Goal: Task Accomplishment & Management: Use online tool/utility

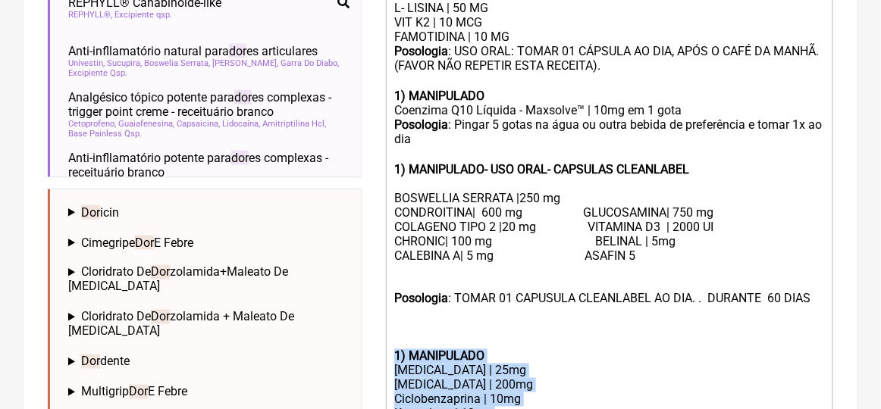
scroll to position [758, 0]
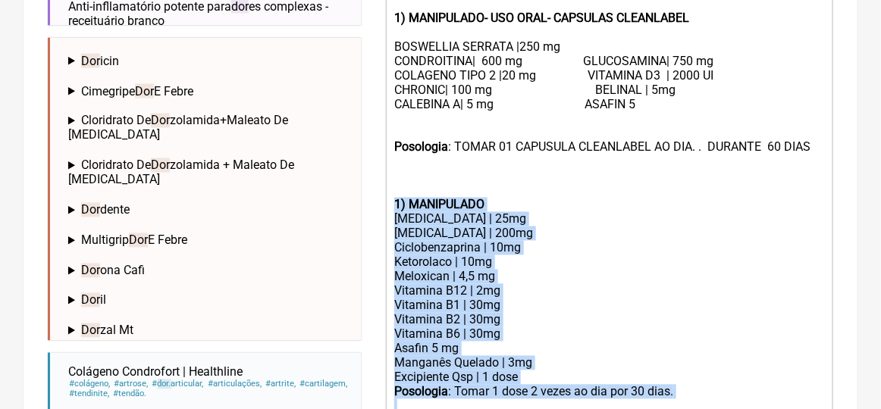
click at [574, 227] on div "[MEDICAL_DATA] | 25mg" at bounding box center [609, 219] width 430 height 14
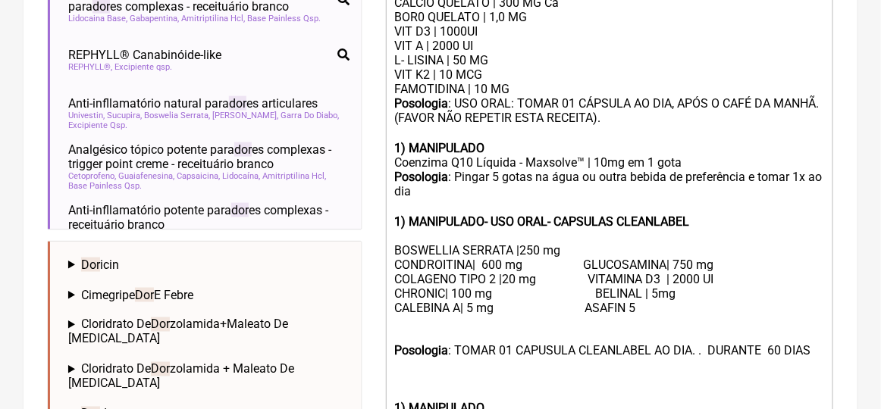
scroll to position [402, 0]
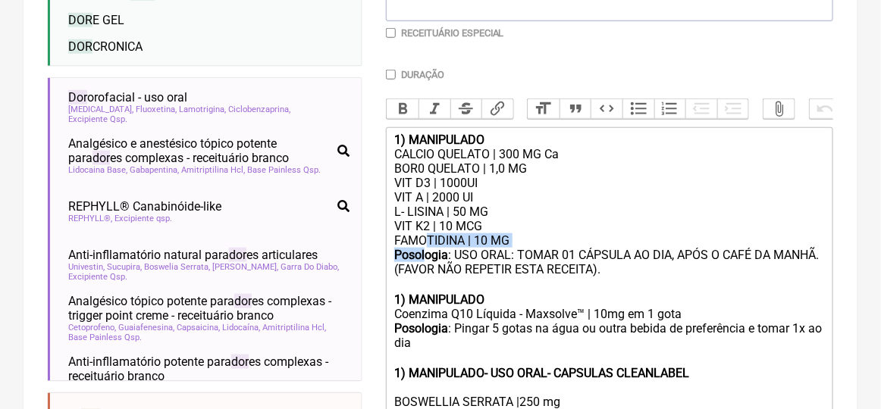
drag, startPoint x: 424, startPoint y: 256, endPoint x: 425, endPoint y: 270, distance: 13.7
click at [537, 293] on div "Posologia : USO ORAL: TOMAR 01 CÁPSULA AO DIA, APÓS O CAFÉ DA MANHÃ. (FAVOR NÃO…" at bounding box center [609, 270] width 430 height 45
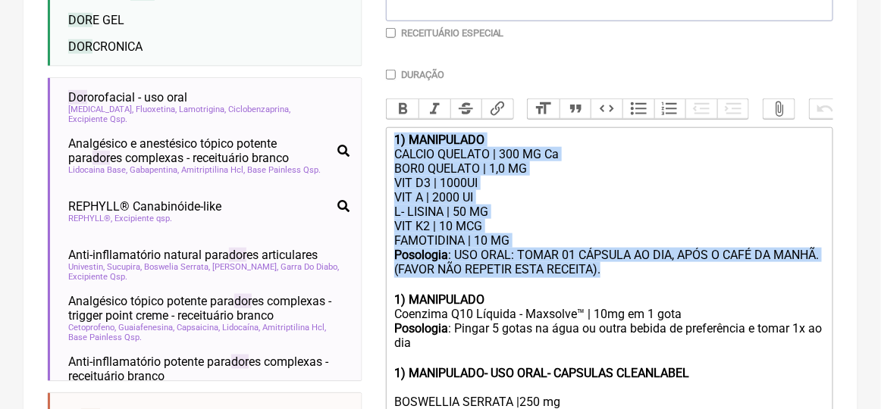
drag, startPoint x: 603, startPoint y: 284, endPoint x: 358, endPoint y: 154, distance: 277.3
click at [358, 154] on form "Buscar DOR Protocolos Formulas Medicamentos Industrializados Suplementos / Cosm…" at bounding box center [440, 377] width 785 height 1193
type trix-editor "<lor><ipsumd>0) SITAMETCON</adipis></eli><sed>DOEIUS TEMPORI | 301 UT La</etd><…"
copy trix-editor "1) MANIPULADO CALCIO QUELATO | 300 MG Ca BOR0 QUELATO | 1,0 MG VIT D3 | 1000UI …"
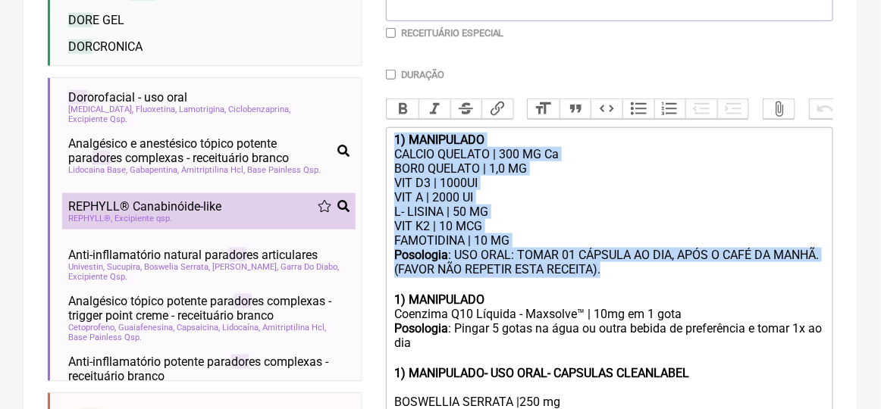
scroll to position [175, 0]
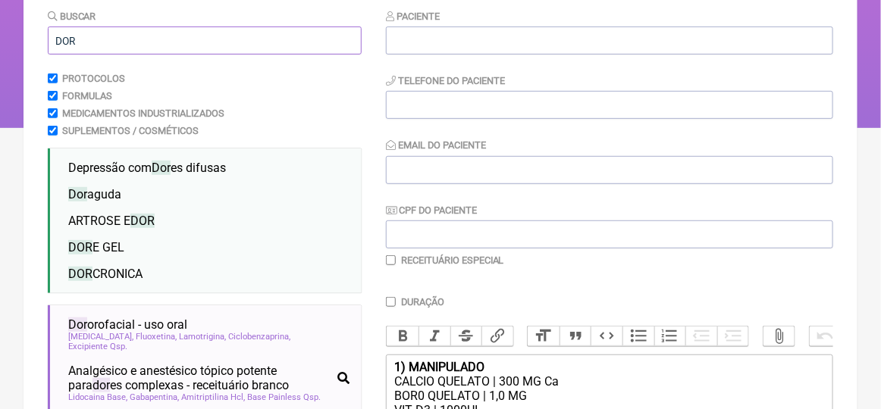
click at [86, 42] on input "DOR" at bounding box center [205, 41] width 314 height 28
type input "D"
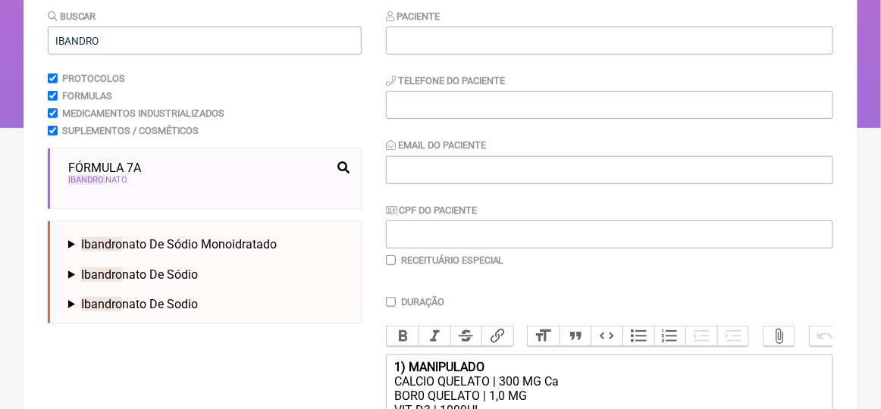
click at [155, 276] on span "Ibandro nato De Sódio" at bounding box center [139, 275] width 117 height 14
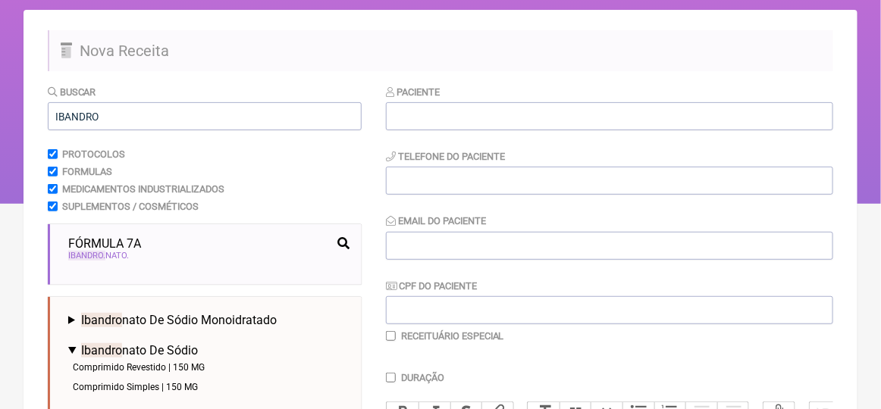
scroll to position [0, 0]
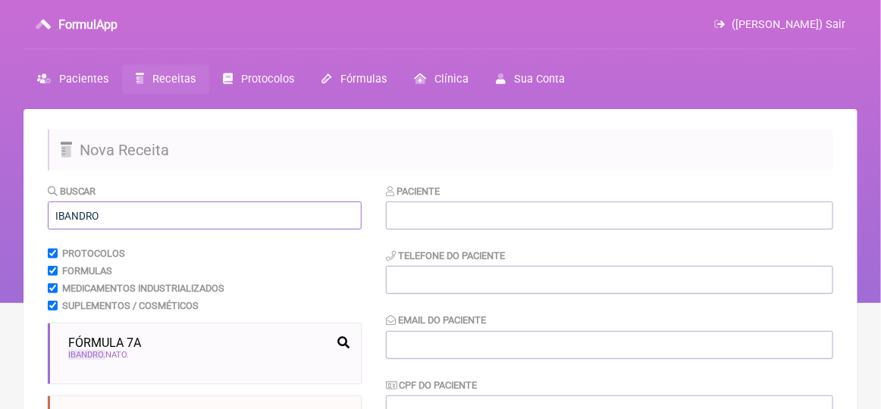
click at [111, 217] on input "IBANDRO" at bounding box center [205, 216] width 314 height 28
type input "I"
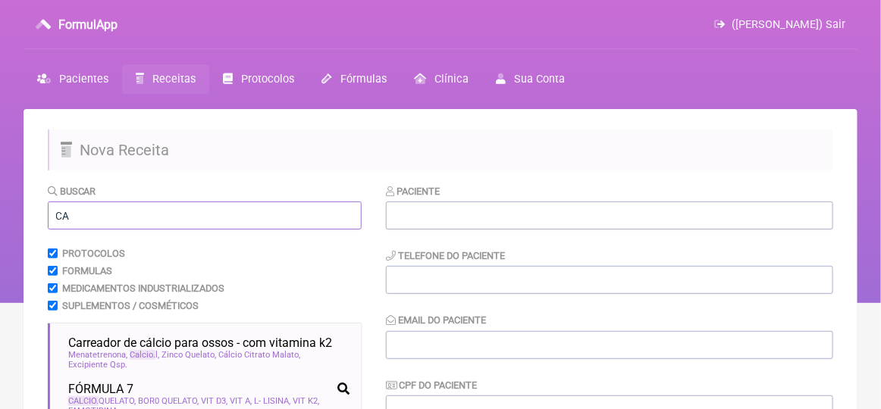
type input "C"
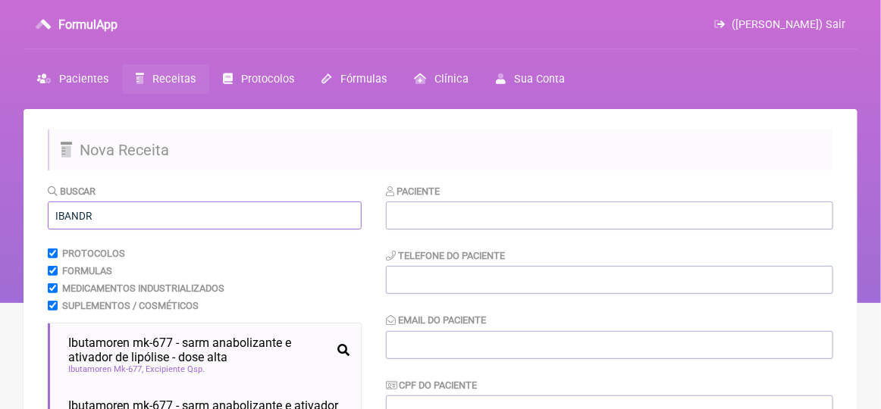
type input "IBANDRO"
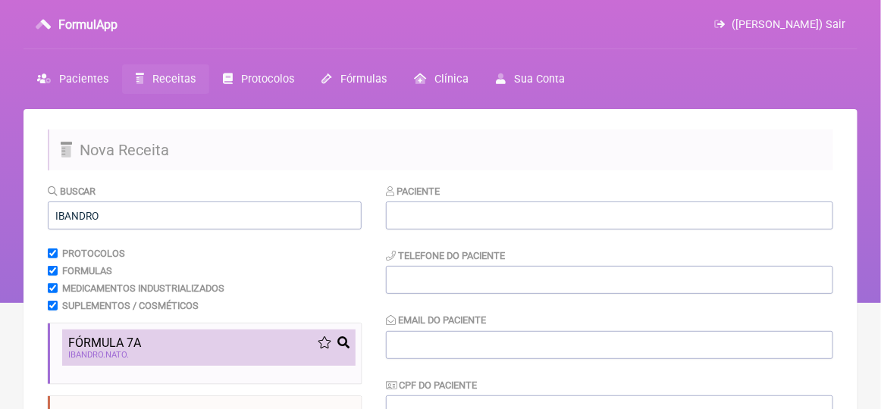
click at [104, 352] on span "IBANDRO" at bounding box center [86, 355] width 37 height 10
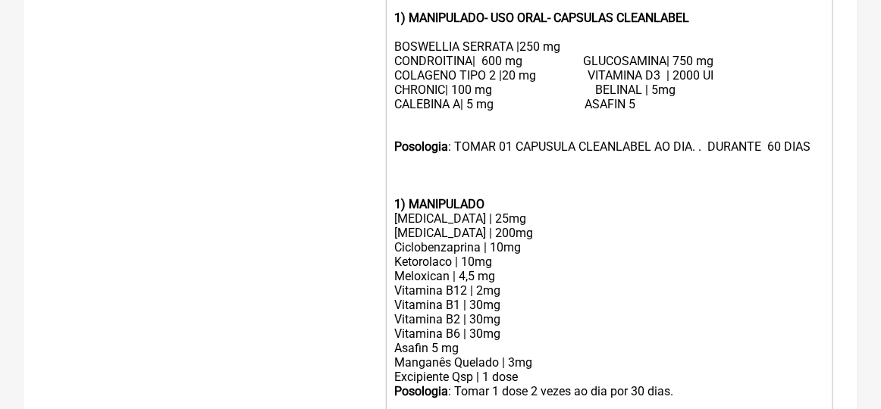
scroll to position [1061, 0]
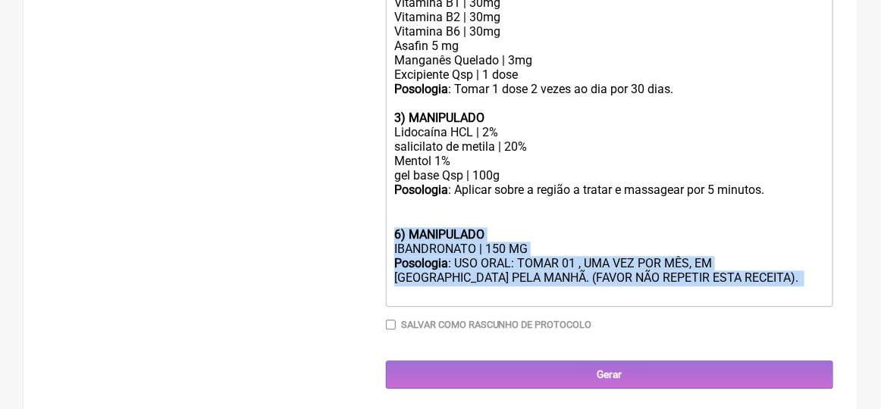
drag, startPoint x: 395, startPoint y: 252, endPoint x: 444, endPoint y: 316, distance: 80.5
type trix-editor "<lor><ipsumd>0) SITAMETCON</adipis></eli><sed>DOEIUS TEMPORI | 301 UT La</etd><…"
copy trix-editor "6) MANIPULADO IBANDRONATO | 150 MG Posologia : USO ORAL: TOMAR 01 , UMA VEZ POR…"
